Goal: Task Accomplishment & Management: Manage account settings

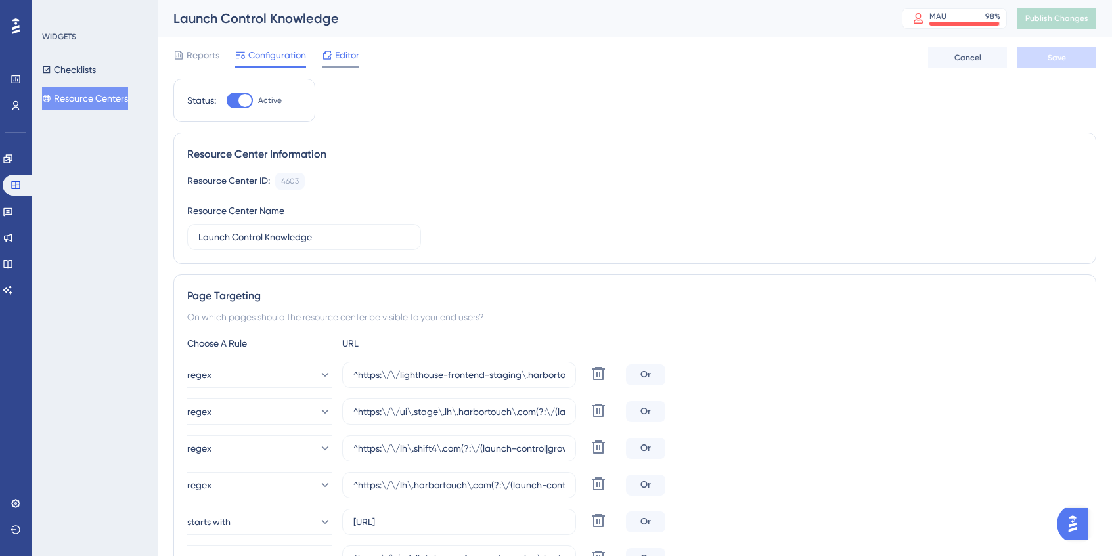
click at [345, 61] on span "Editor" at bounding box center [347, 55] width 24 height 16
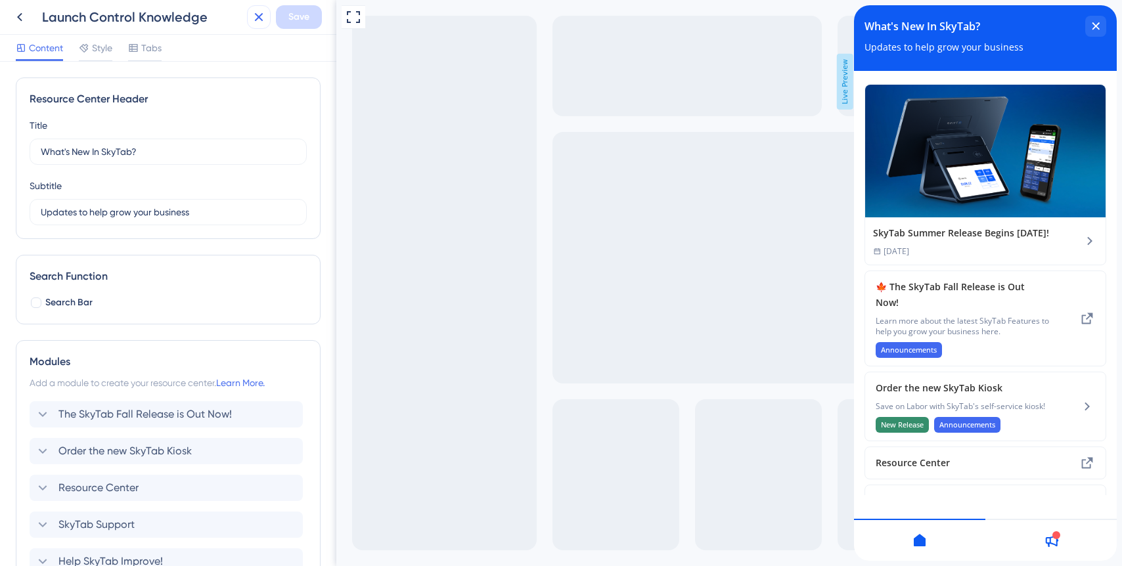
click at [257, 18] on icon at bounding box center [259, 17] width 9 height 9
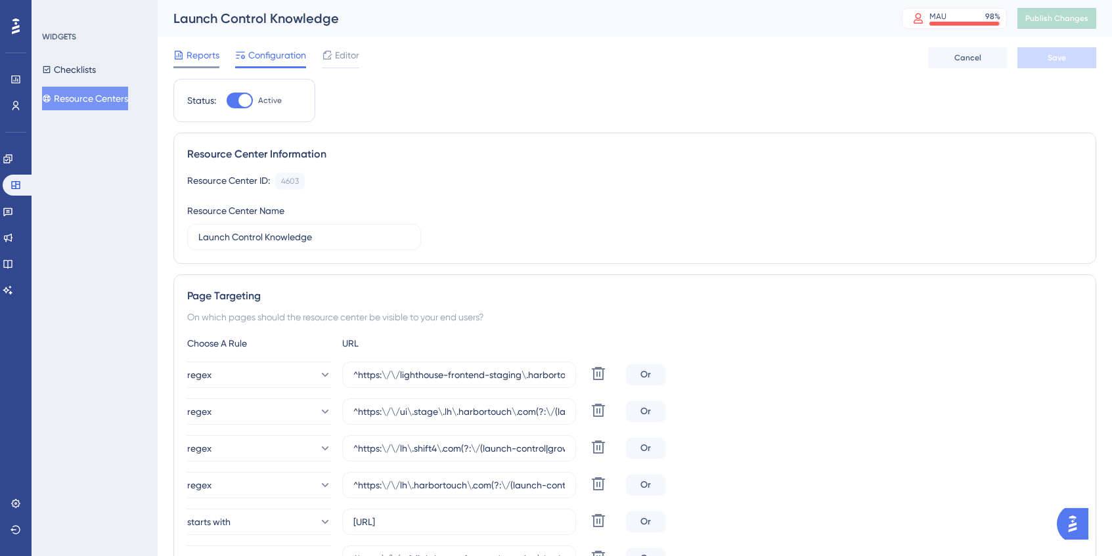
click at [195, 57] on span "Reports" at bounding box center [203, 55] width 33 height 16
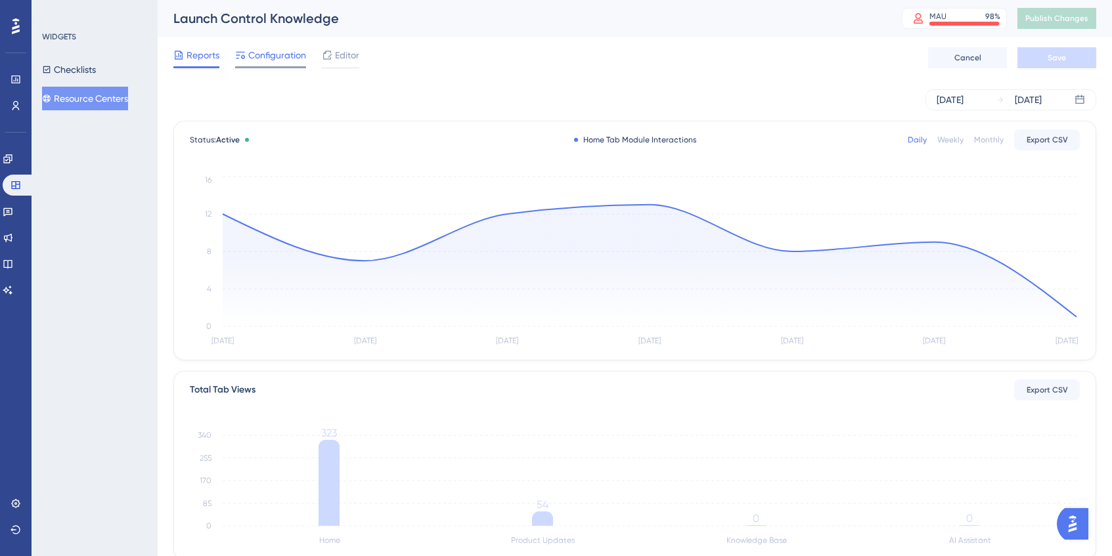
click at [281, 62] on span "Configuration" at bounding box center [277, 55] width 58 height 16
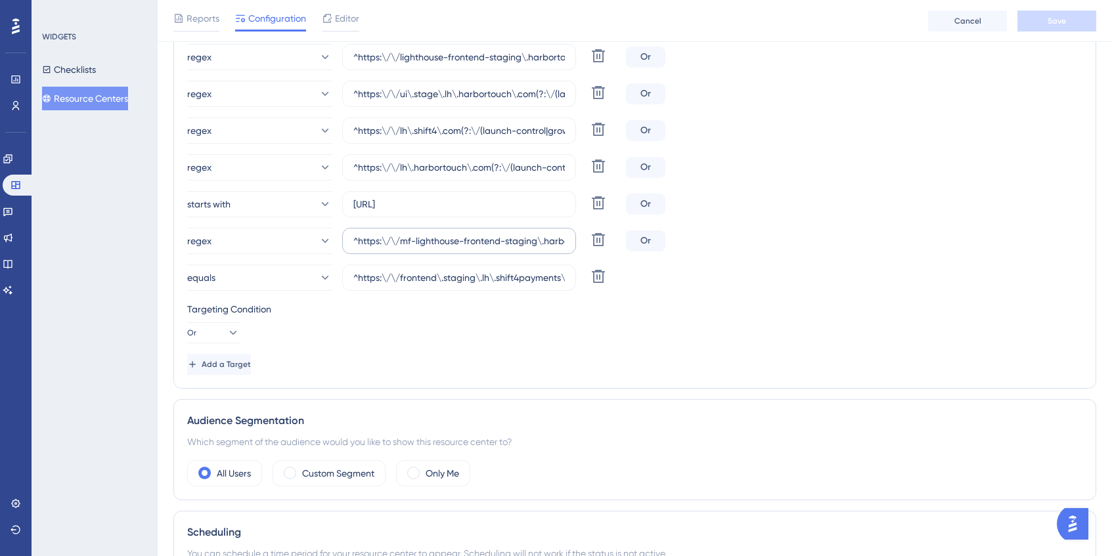
scroll to position [322, 0]
click at [318, 284] on icon at bounding box center [324, 279] width 13 height 13
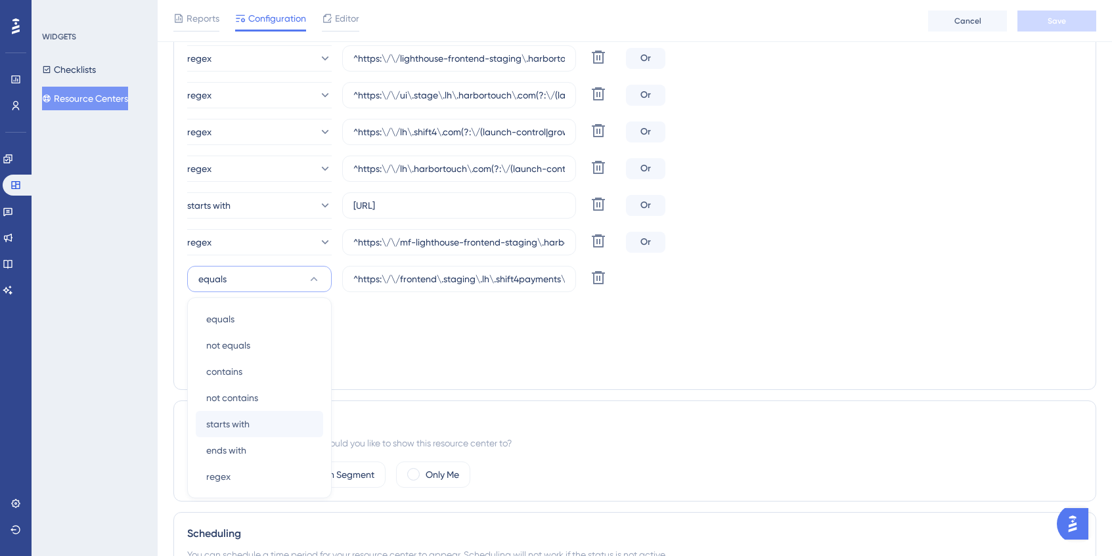
scroll to position [441, 0]
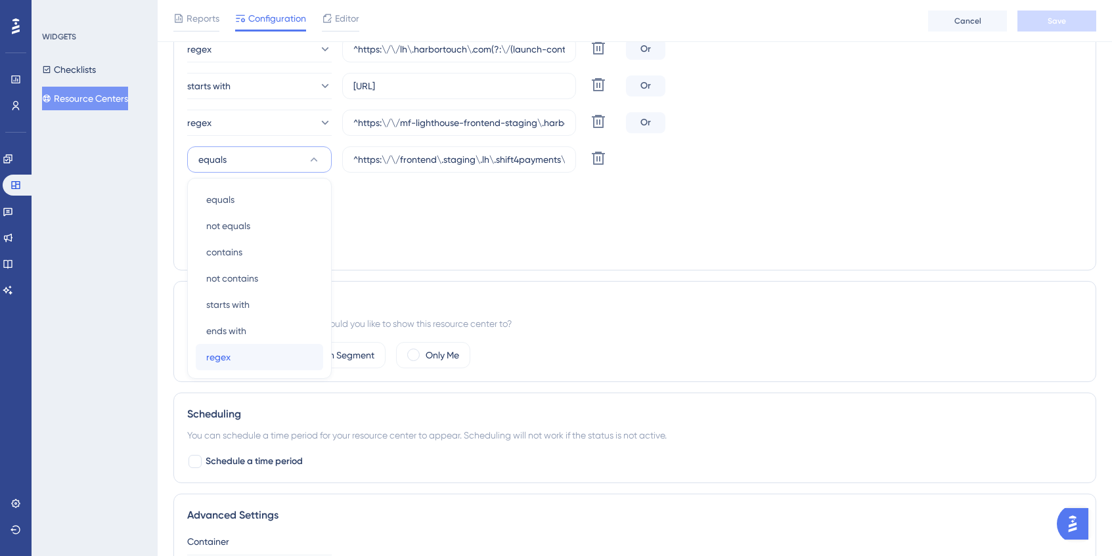
click at [244, 351] on div "regex regex" at bounding box center [259, 357] width 106 height 26
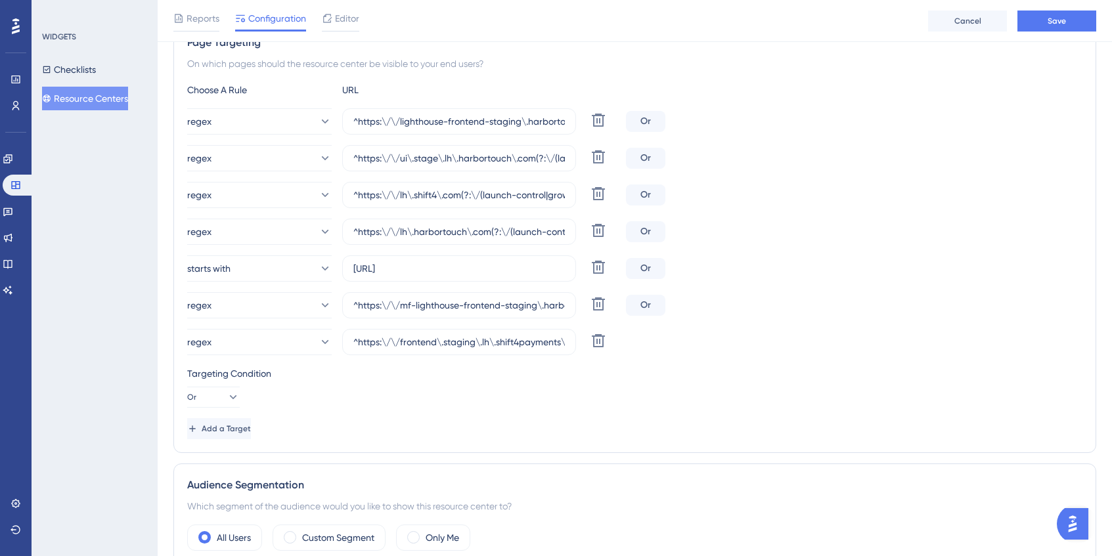
scroll to position [239, 0]
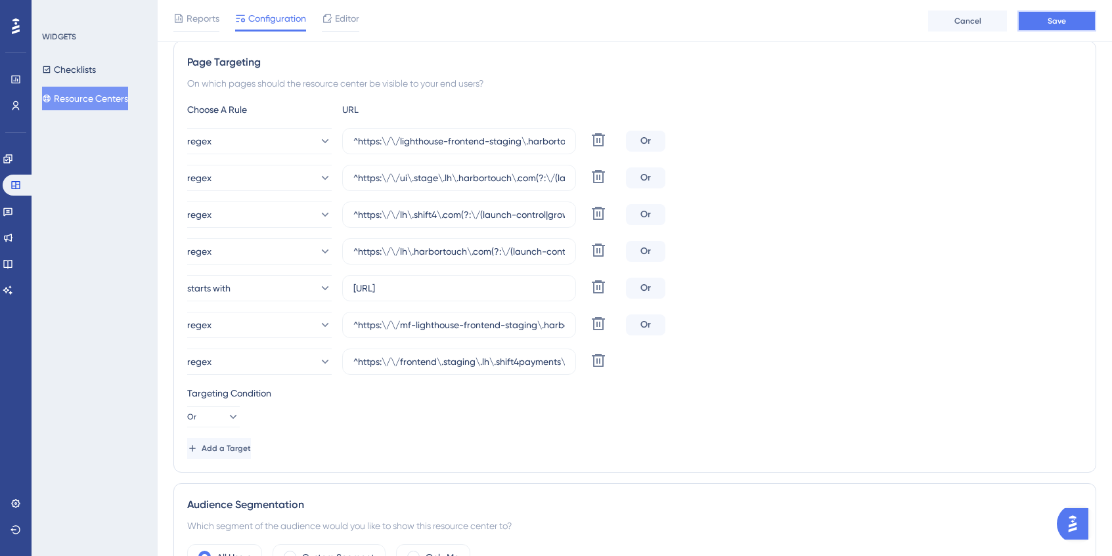
click at [1065, 21] on button "Save" at bounding box center [1056, 21] width 79 height 21
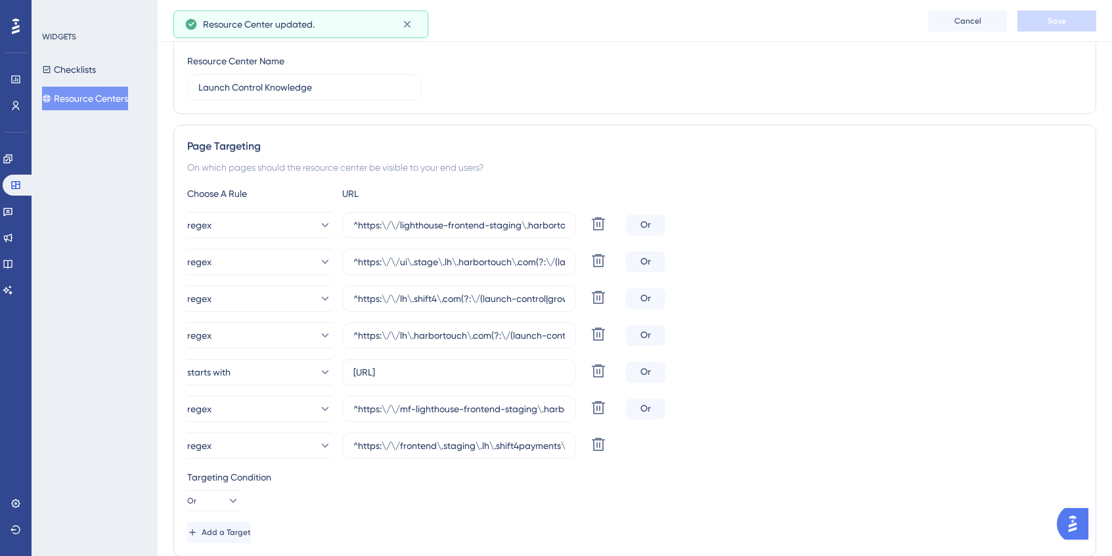
scroll to position [0, 0]
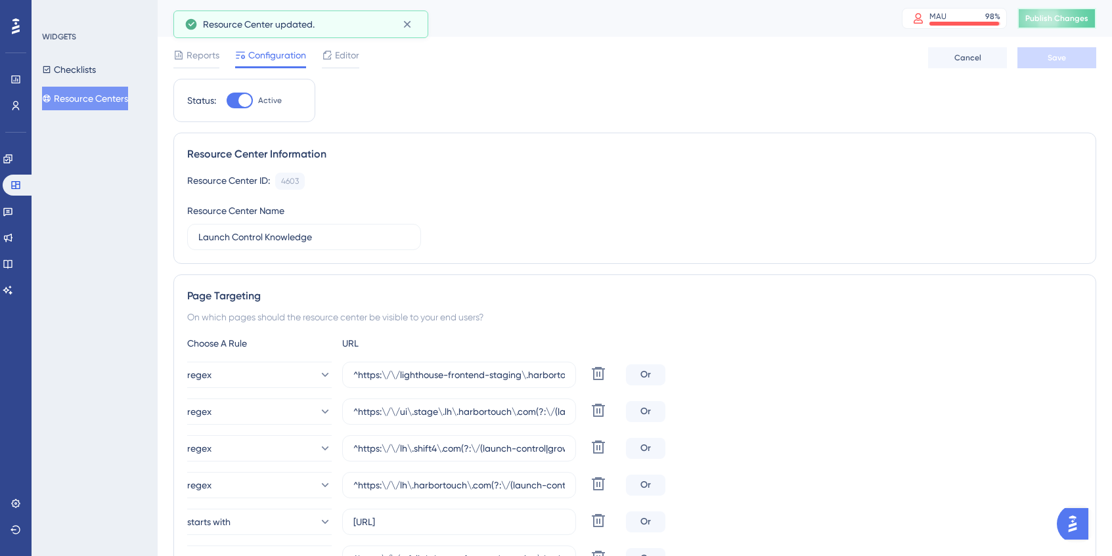
click at [1044, 20] on span "Publish Changes" at bounding box center [1056, 18] width 63 height 11
